Goal: Task Accomplishment & Management: Manage account settings

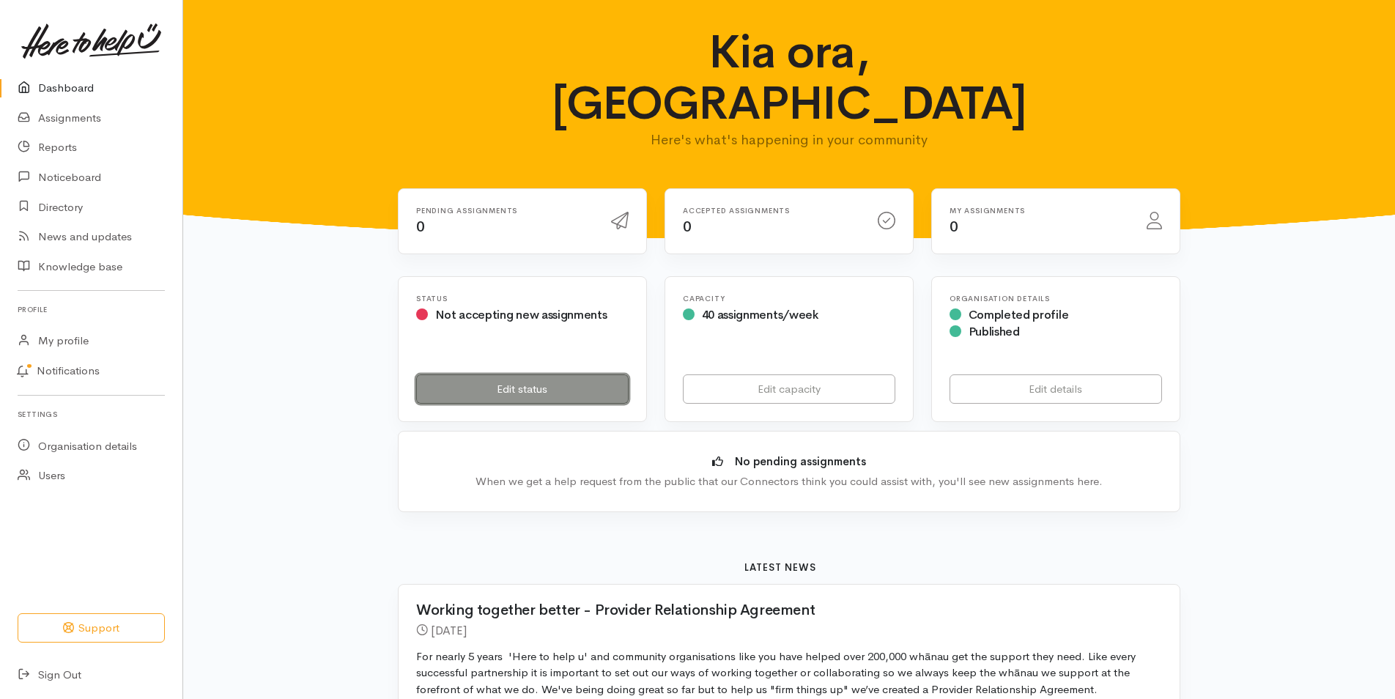
click at [530, 375] on link "Edit status" at bounding box center [522, 390] width 213 height 30
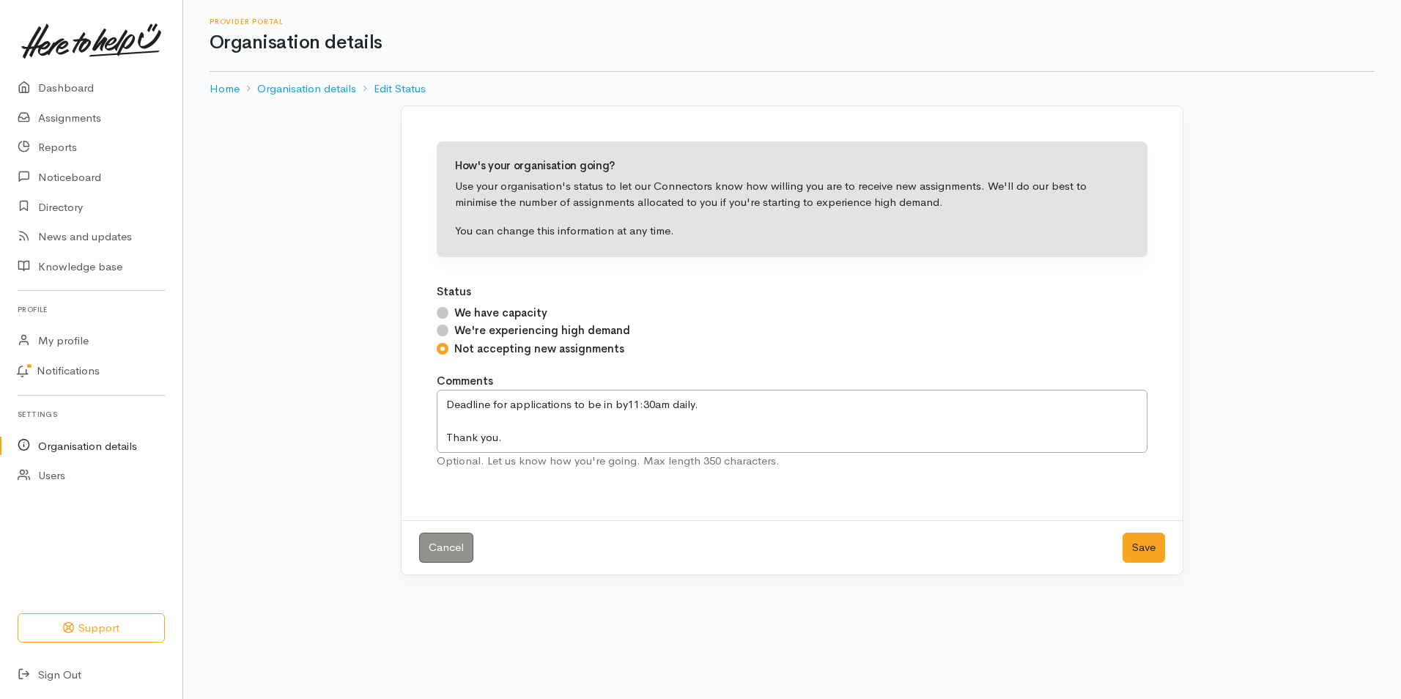
click at [443, 312] on input "We have capacity" at bounding box center [443, 313] width 12 height 12
radio input "true"
click at [1143, 551] on button "Save" at bounding box center [1144, 548] width 43 height 30
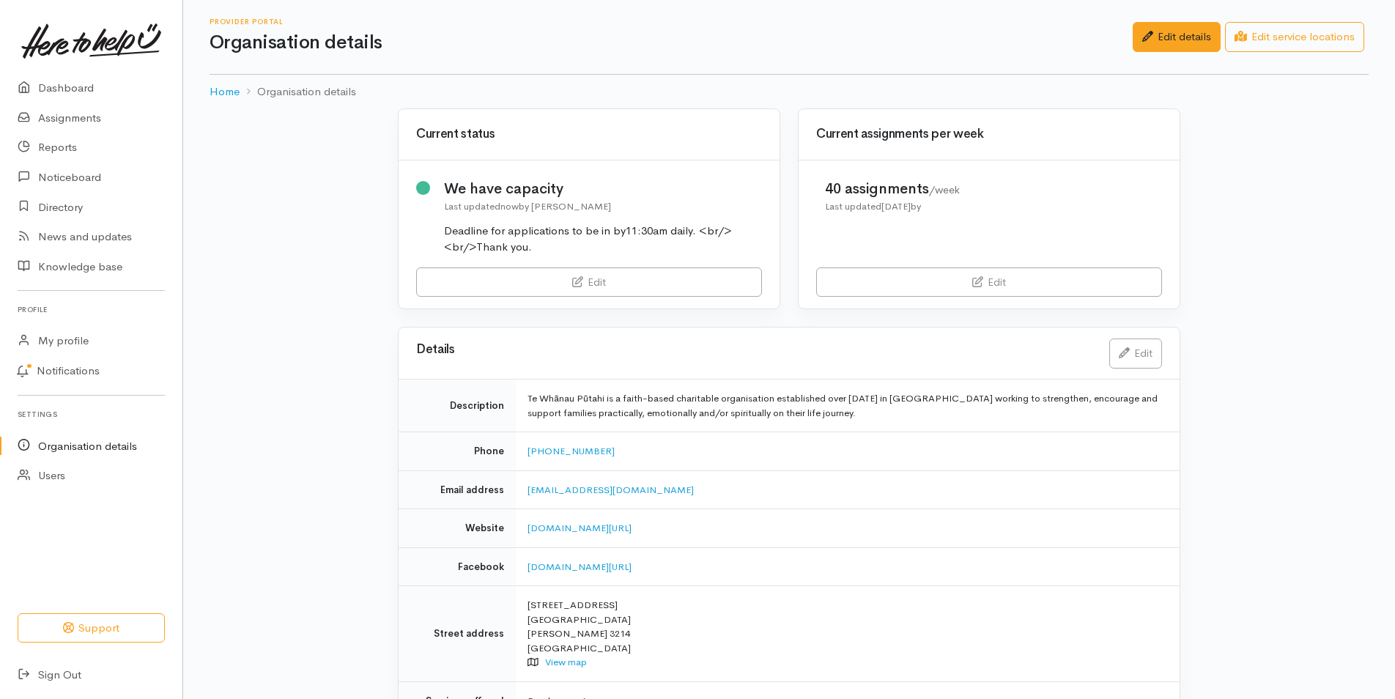
click at [1281, 356] on div "Current status We have capacity Last updated now by Melesina Tualau Deadline fo…" at bounding box center [789, 539] width 1212 height 863
